Goal: Check status: Check status

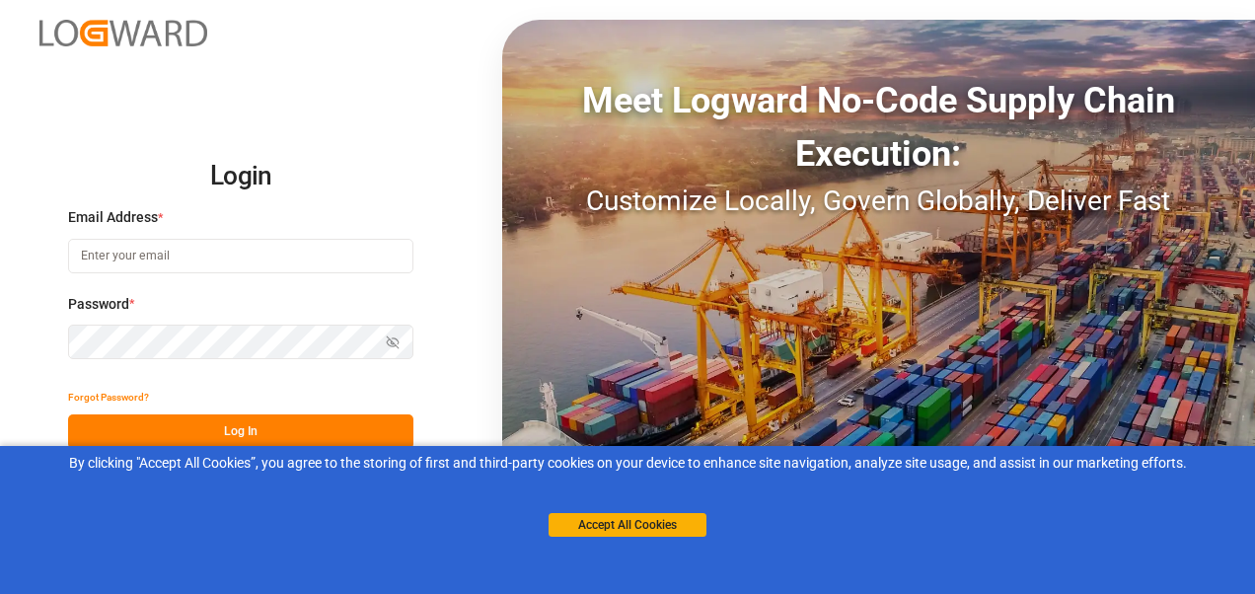
click at [271, 229] on div "Email Address *" at bounding box center [240, 250] width 345 height 87
click at [258, 245] on input at bounding box center [240, 256] width 345 height 35
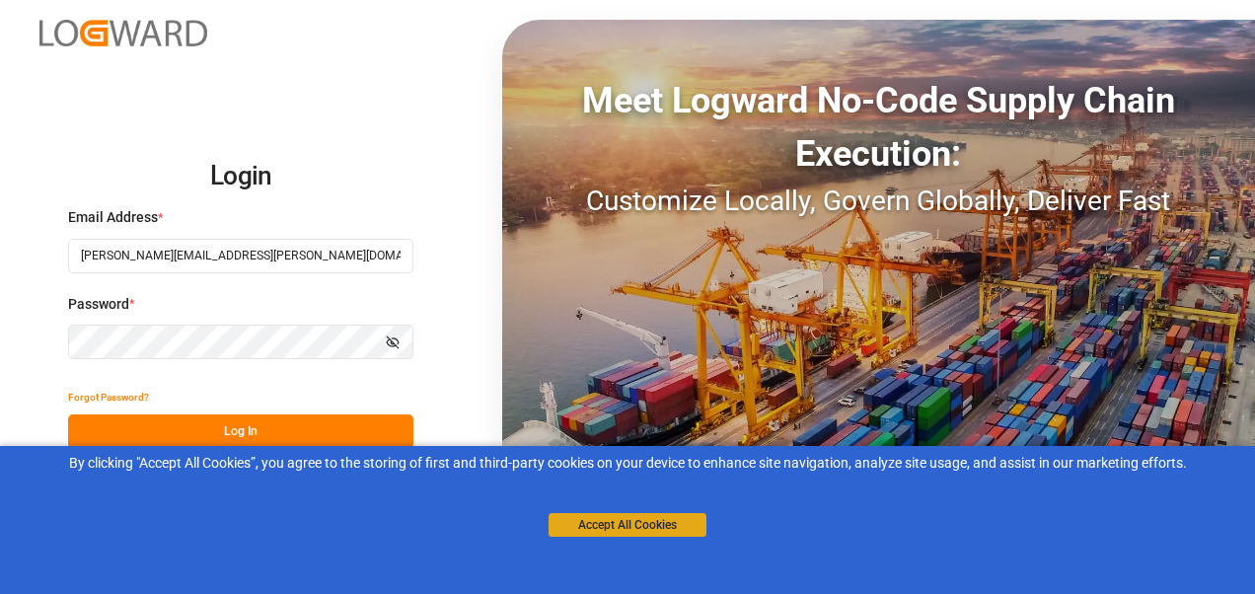
click at [638, 528] on button "Accept All Cookies" at bounding box center [628, 525] width 158 height 24
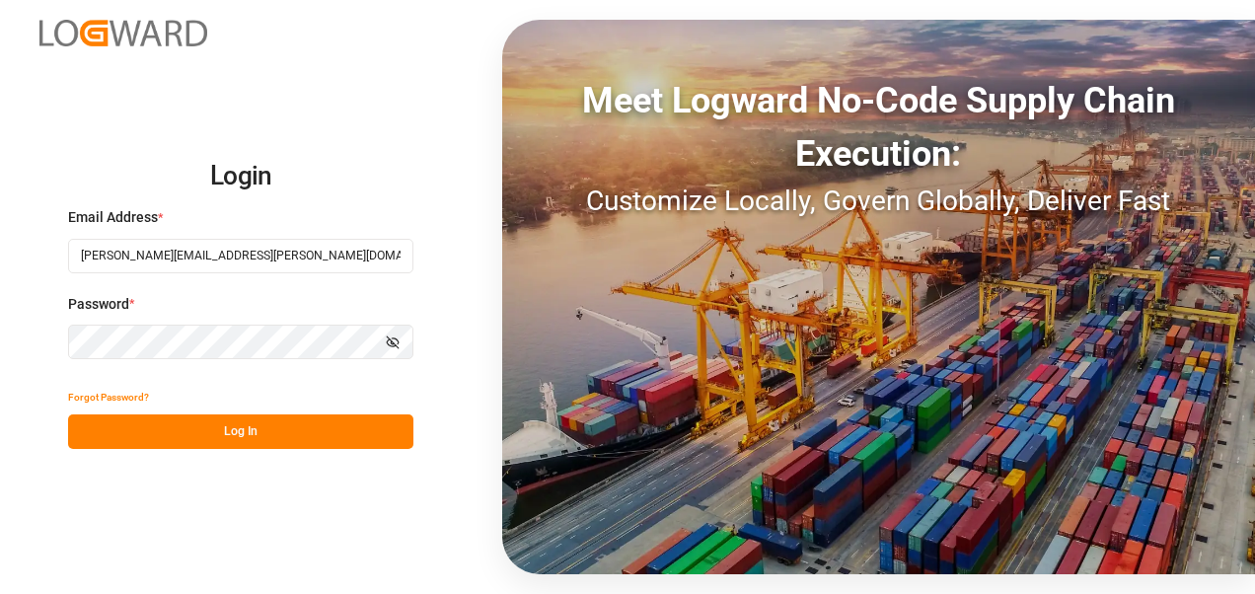
click at [272, 436] on button "Log In" at bounding box center [240, 431] width 345 height 35
click at [120, 420] on button "Log In" at bounding box center [240, 431] width 345 height 35
click at [4, 313] on div "Login Email Address * [PERSON_NAME][EMAIL_ADDRESS][PERSON_NAME][DOMAIN_NAME] Pa…" at bounding box center [627, 297] width 1255 height 594
drag, startPoint x: 243, startPoint y: 256, endPoint x: 180, endPoint y: 251, distance: 63.3
click at [180, 251] on input "[PERSON_NAME][EMAIL_ADDRESS][PERSON_NAME][DOMAIN_NAME]" at bounding box center [240, 256] width 345 height 35
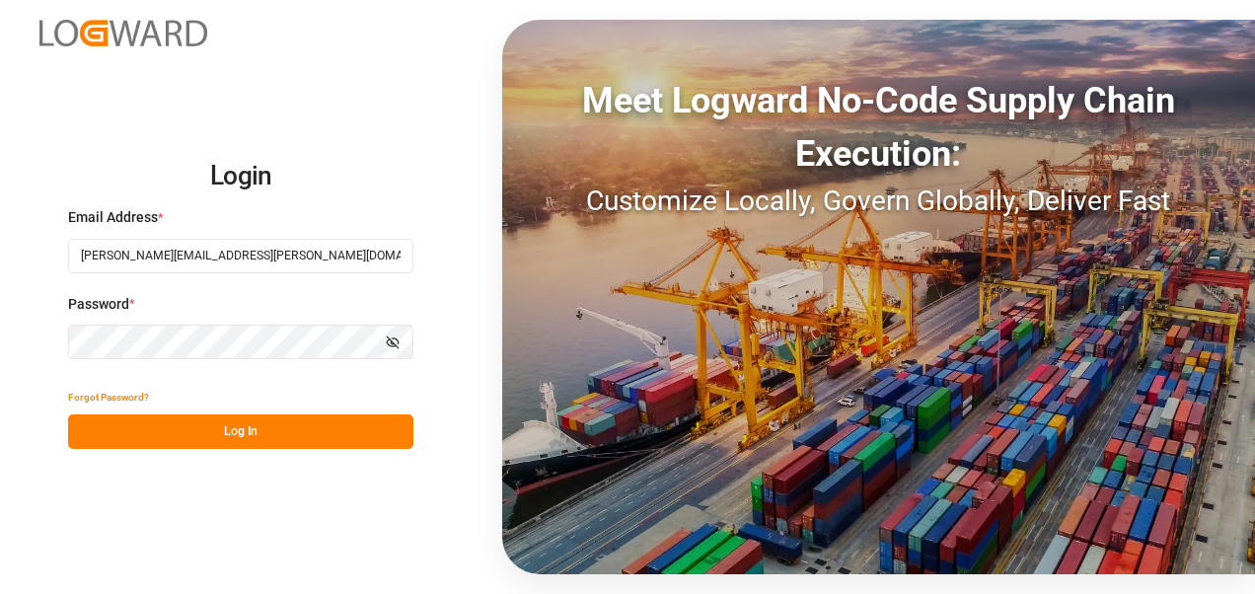
type input "[PERSON_NAME][EMAIL_ADDRESS][PERSON_NAME][DOMAIN_NAME]"
click at [189, 431] on button "Log In" at bounding box center [240, 431] width 345 height 35
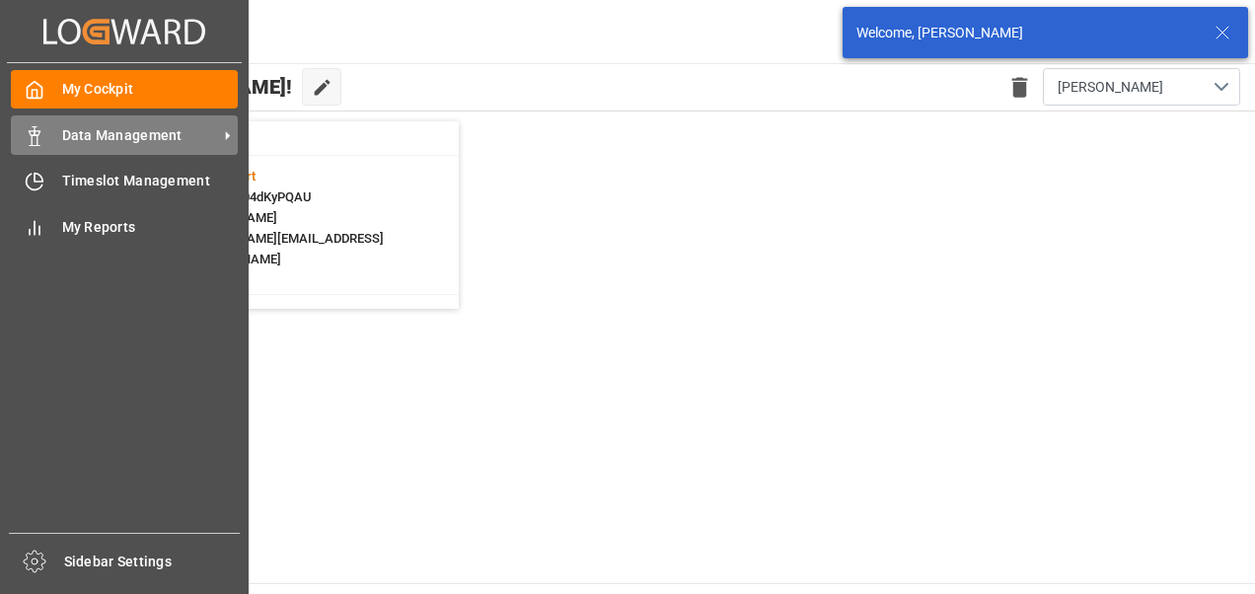
click at [53, 140] on div "Data Management Data Management" at bounding box center [124, 134] width 227 height 38
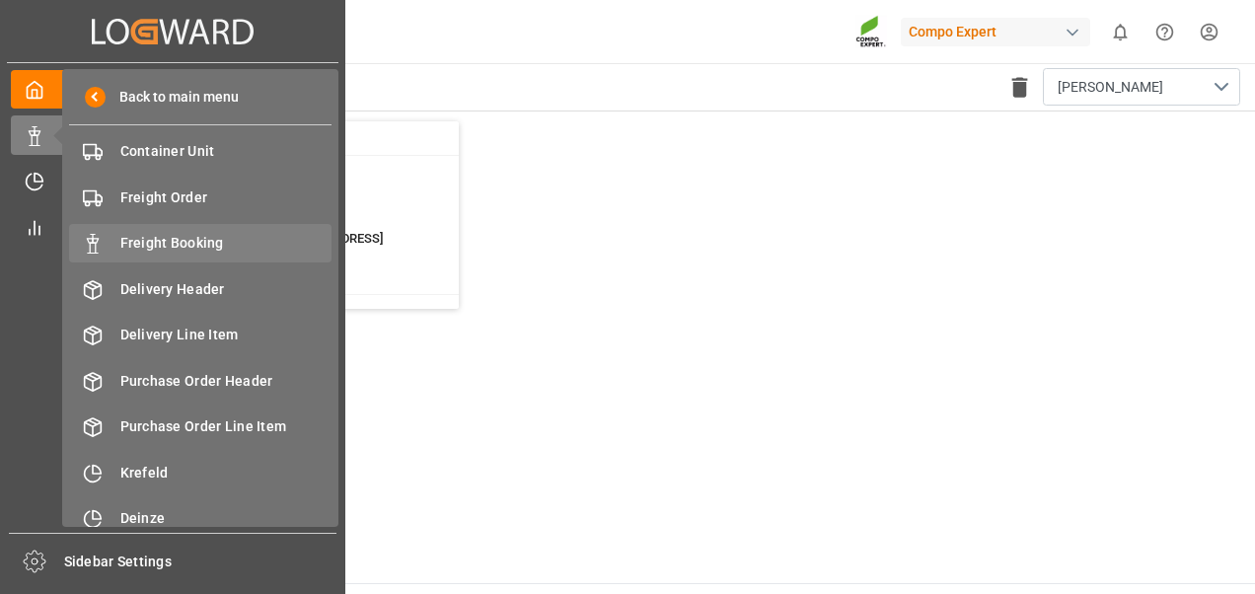
click at [172, 231] on div "Freight Booking Freight Booking" at bounding box center [200, 243] width 262 height 38
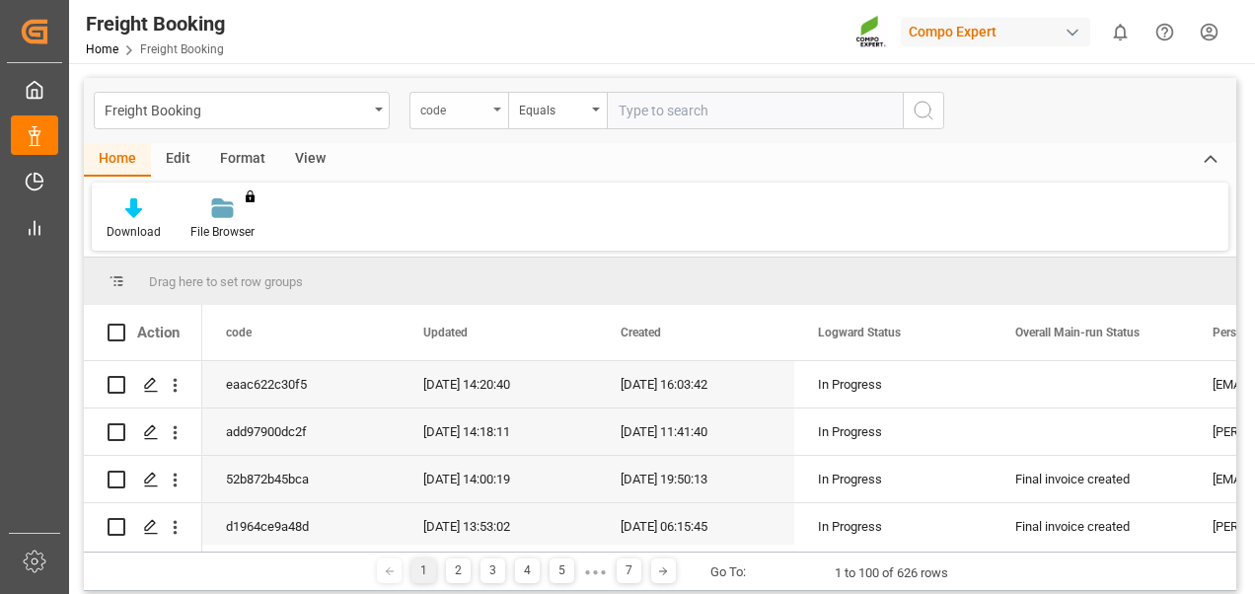
click at [429, 111] on div "code" at bounding box center [453, 108] width 67 height 23
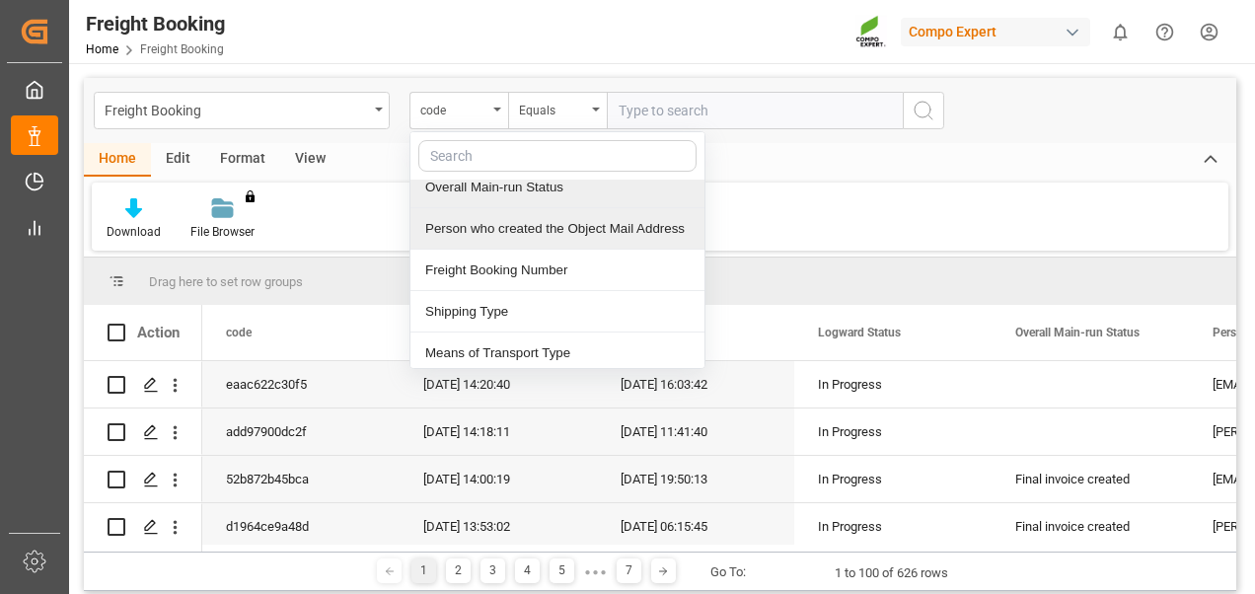
scroll to position [296, 0]
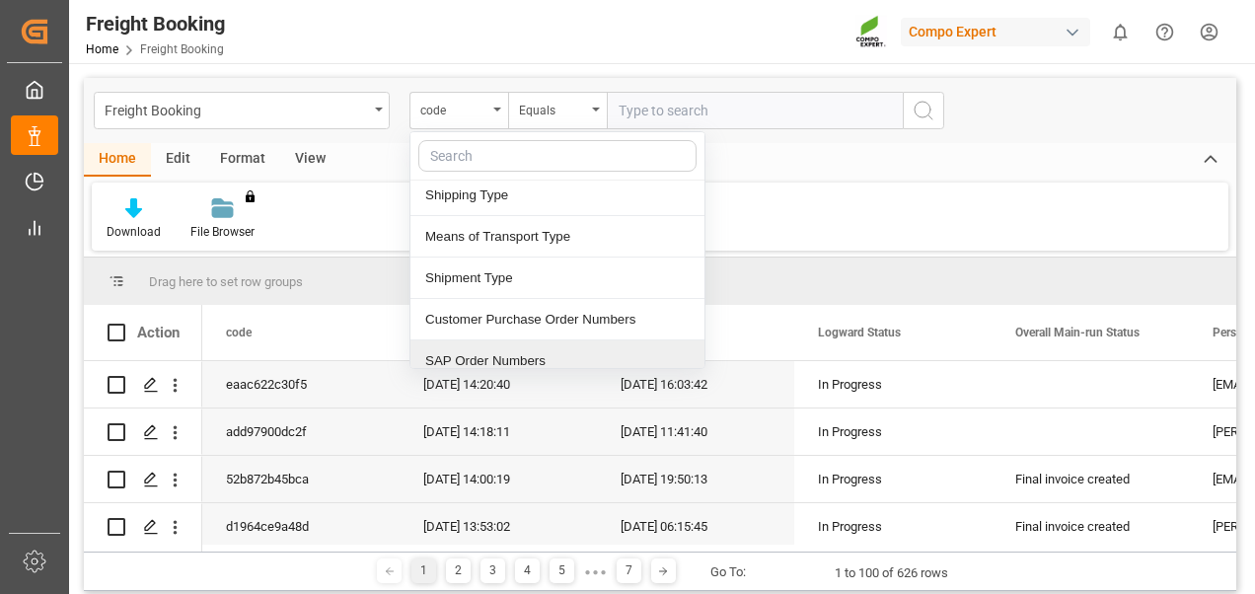
click at [501, 363] on div "SAP Order Numbers" at bounding box center [557, 360] width 294 height 41
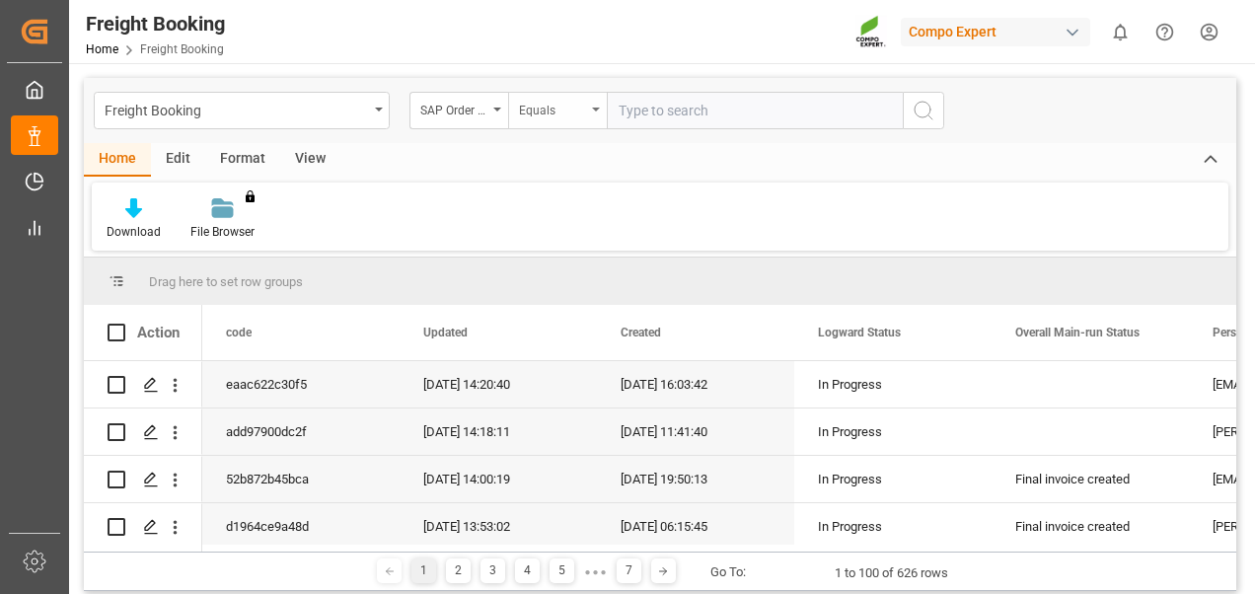
click at [538, 111] on div "Equals" at bounding box center [552, 108] width 67 height 23
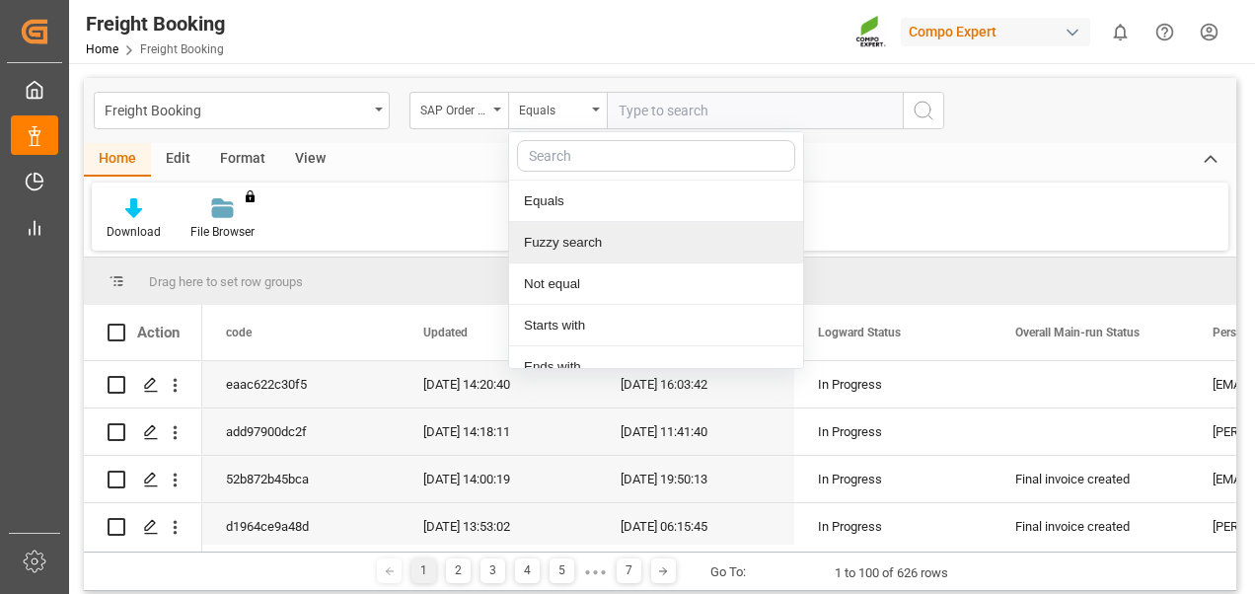
click at [547, 250] on div "Fuzzy search" at bounding box center [656, 242] width 294 height 41
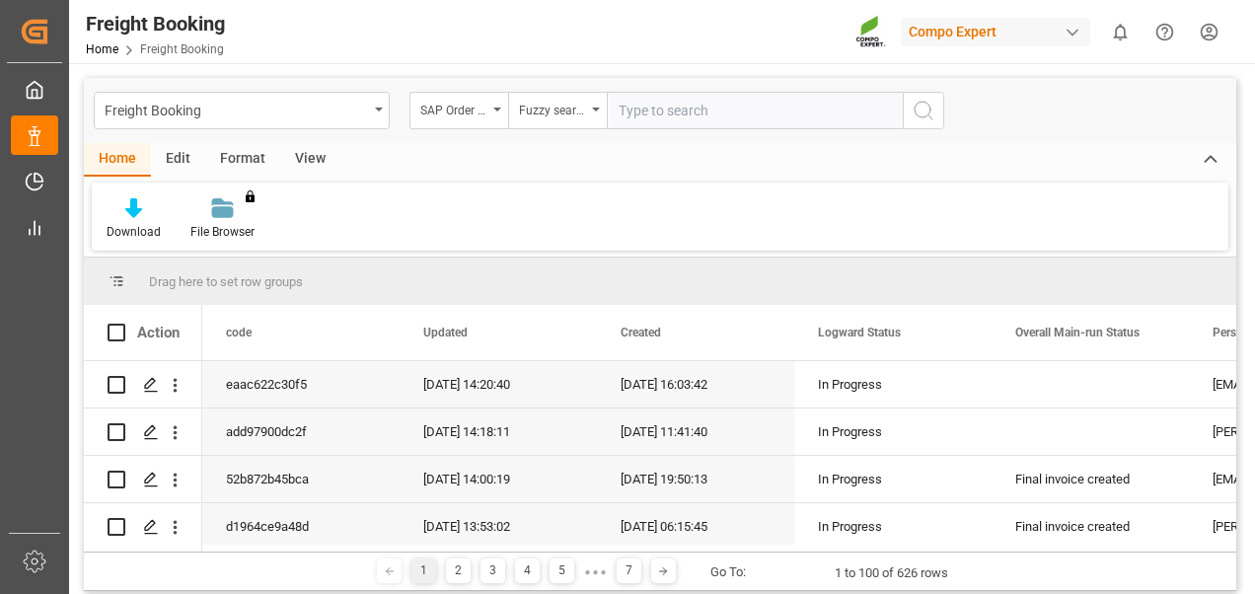
click at [638, 107] on input "text" at bounding box center [755, 110] width 296 height 37
paste input "Steffi123456!"
type input "Steffi123456!"
drag, startPoint x: 778, startPoint y: 111, endPoint x: 314, endPoint y: 11, distance: 475.5
click at [316, 13] on div "Freight Booking Home Freight Booking Compo Expert 0 Notifications Only show unr…" at bounding box center [660, 297] width 1182 height 594
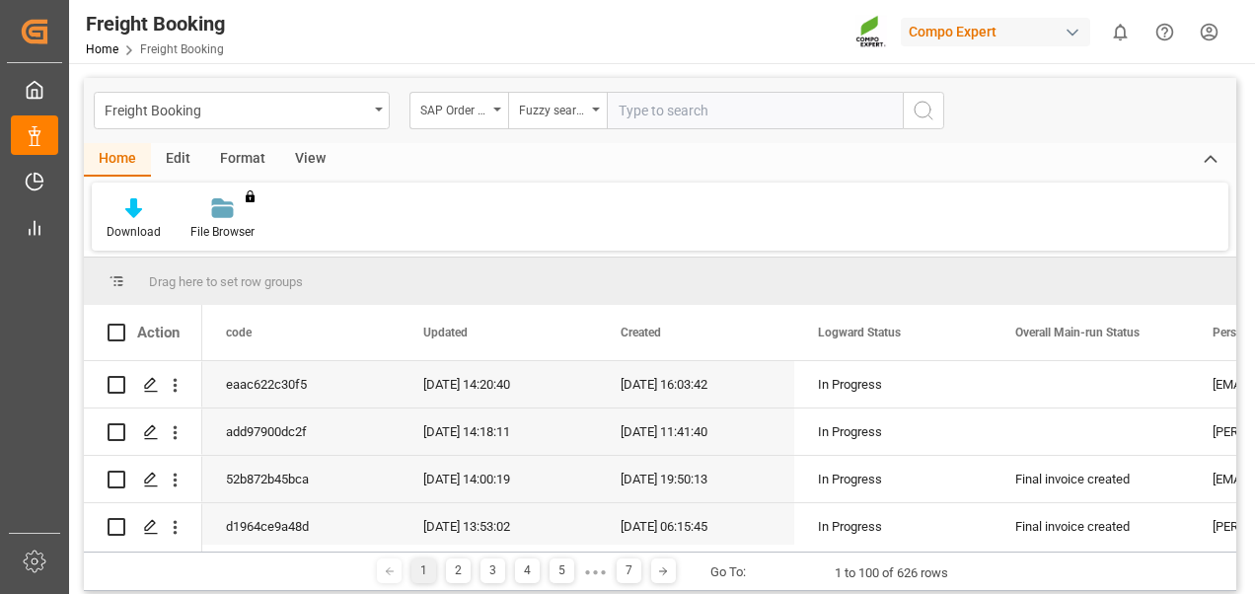
paste input "2000000075"
type input "2000000075"
click at [920, 104] on icon "search button" at bounding box center [924, 111] width 24 height 24
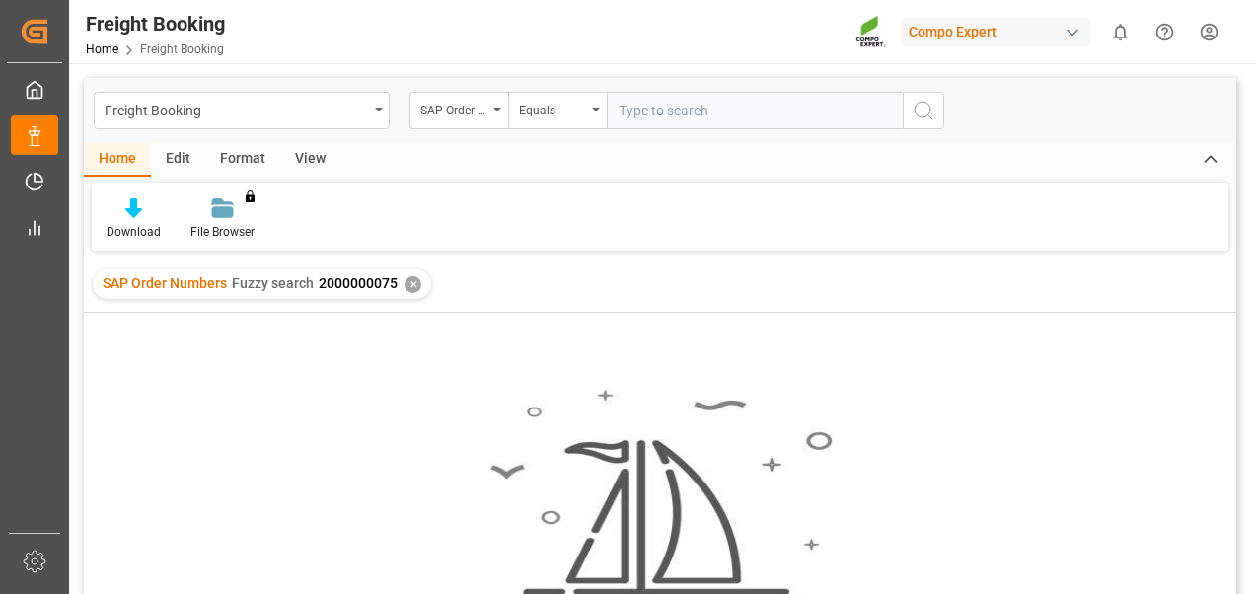
click at [500, 359] on div "No results found. Please try updating the filters/search for smooth sailing." at bounding box center [660, 479] width 1152 height 333
click at [184, 160] on div "Edit" at bounding box center [178, 160] width 54 height 34
click at [217, 154] on div "Format" at bounding box center [242, 160] width 75 height 34
click at [417, 286] on div "✕" at bounding box center [413, 284] width 17 height 17
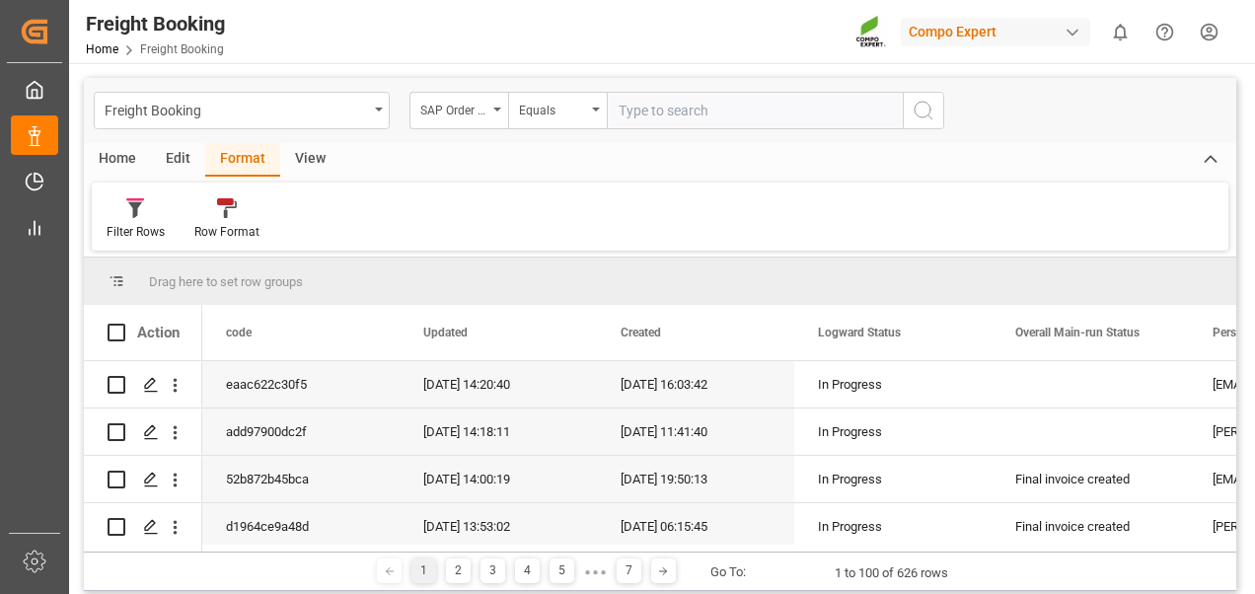
click at [285, 154] on div "View" at bounding box center [310, 160] width 60 height 34
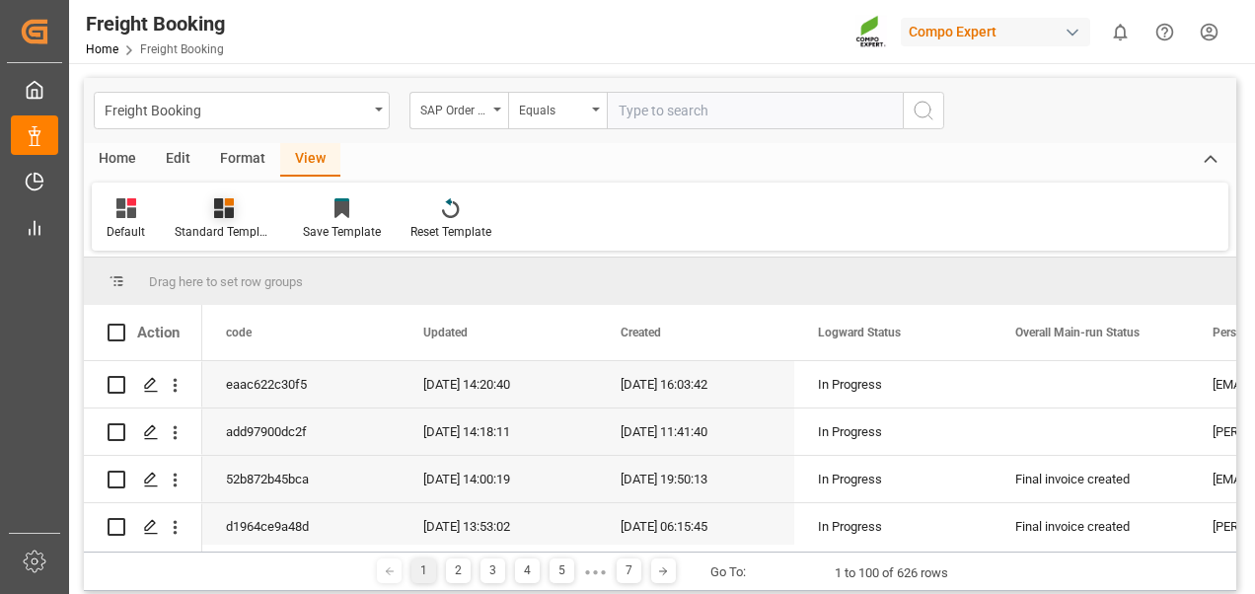
click at [229, 215] on icon at bounding box center [224, 208] width 20 height 20
click at [232, 273] on div "Overview Countries" at bounding box center [276, 278] width 173 height 21
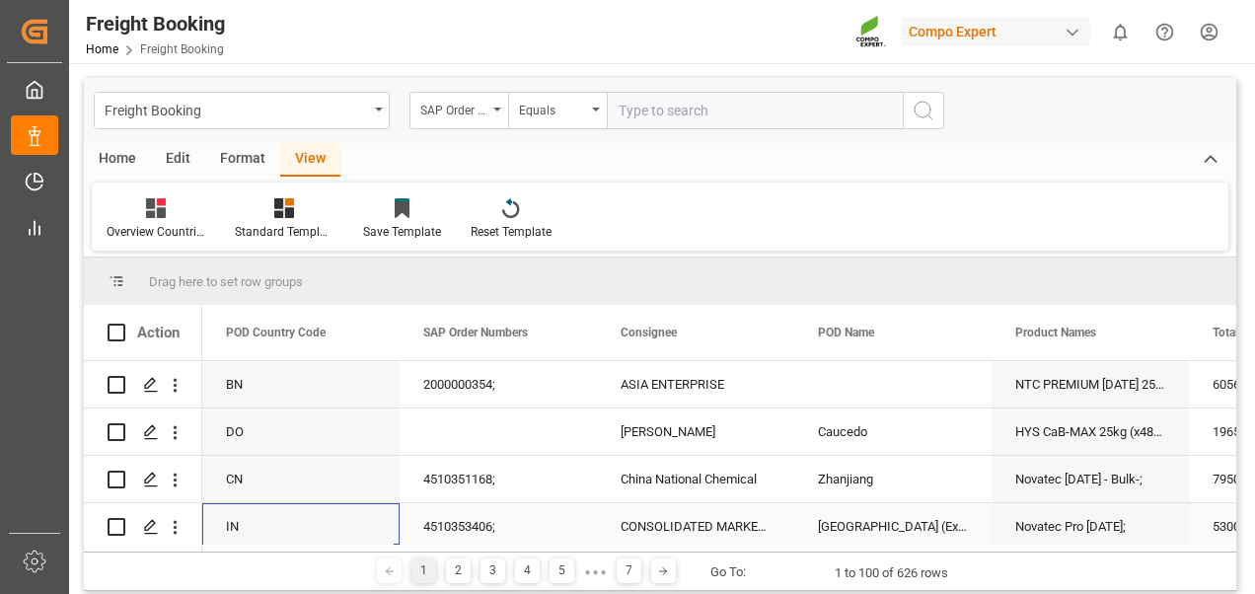
click at [266, 530] on div "IN" at bounding box center [300, 526] width 197 height 46
drag, startPoint x: 241, startPoint y: 527, endPoint x: 227, endPoint y: 278, distance: 249.0
click at [227, 278] on div "Drag here to set row groups Drag here to set column labels Action POD Country C…" at bounding box center [660, 405] width 1152 height 294
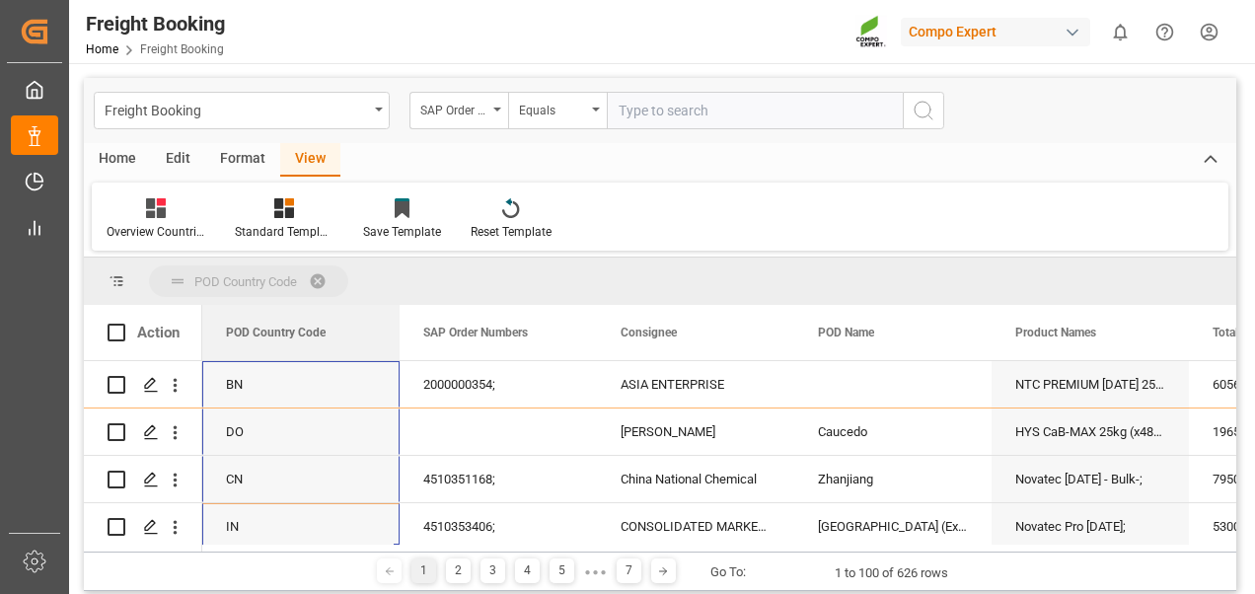
drag, startPoint x: 266, startPoint y: 333, endPoint x: 235, endPoint y: 280, distance: 61.9
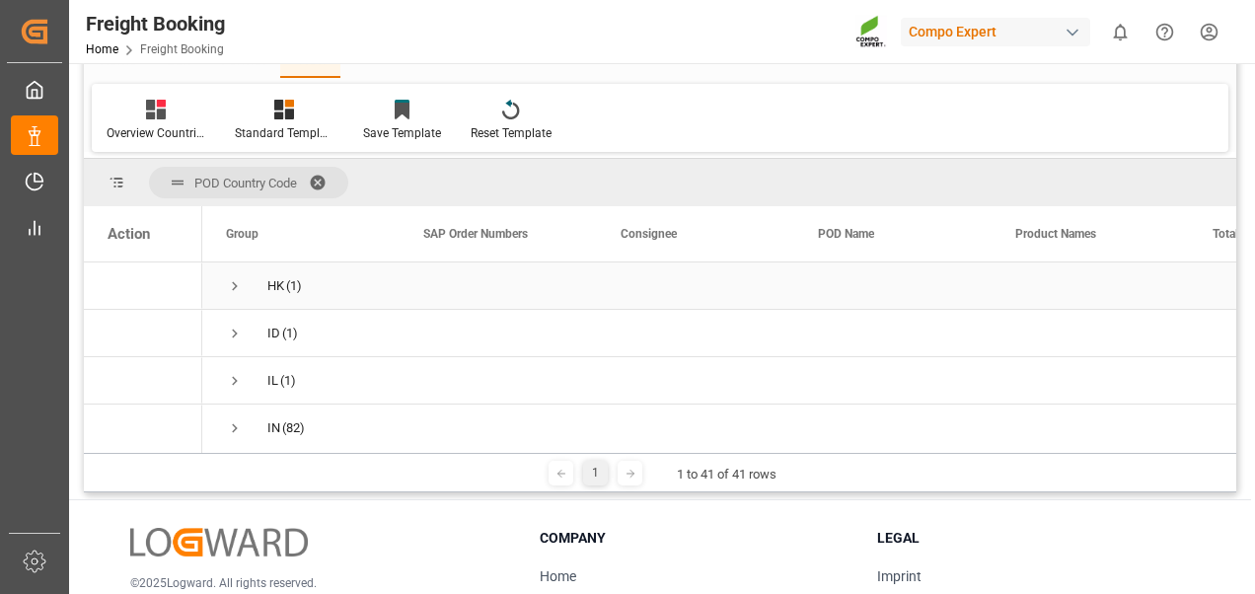
scroll to position [789, 0]
click at [272, 401] on div "IN" at bounding box center [273, 396] width 13 height 45
click at [234, 401] on span "Press SPACE to select this row." at bounding box center [235, 397] width 18 height 18
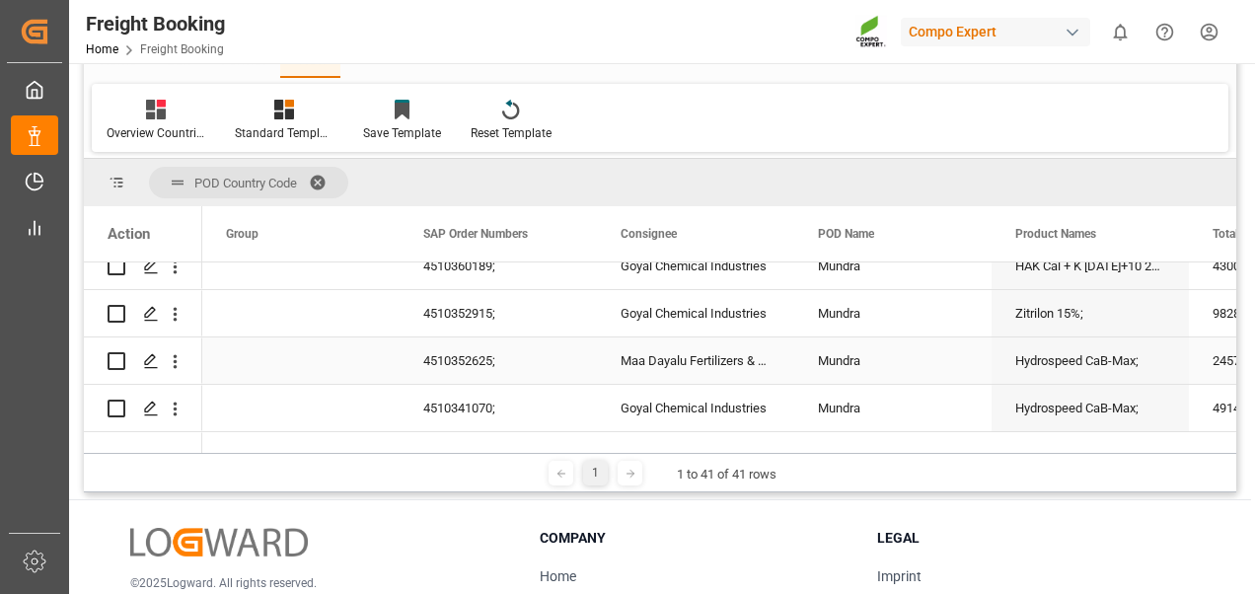
scroll to position [4365, 0]
